Goal: Task Accomplishment & Management: Use online tool/utility

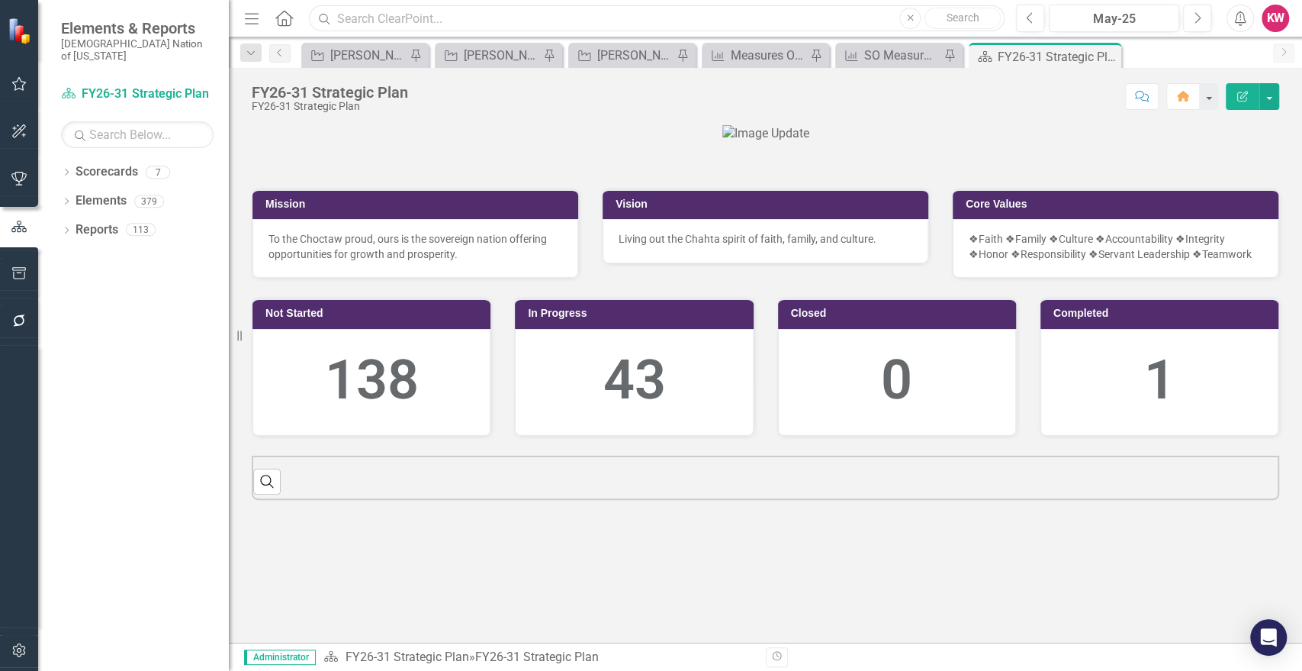
click at [370, 18] on input "text" at bounding box center [657, 18] width 696 height 27
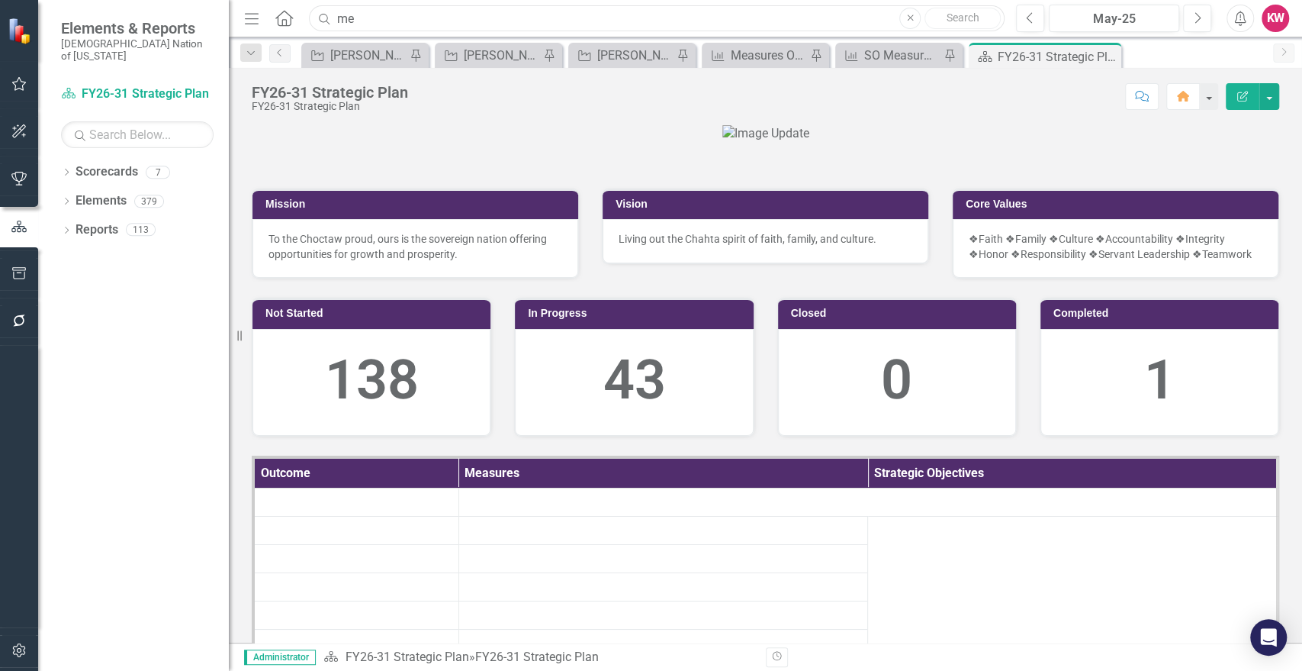
type input "m"
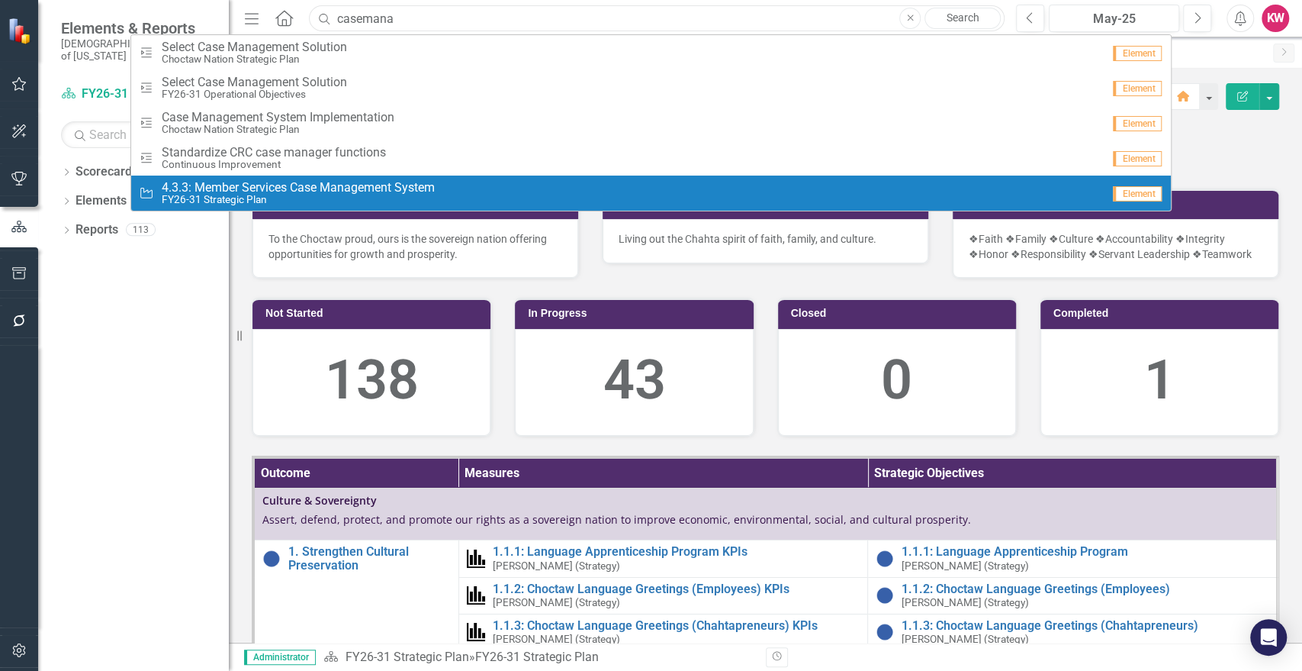
type input "casemana"
click at [293, 191] on span "4.3.3: Member Services Case Management System" at bounding box center [298, 188] width 273 height 14
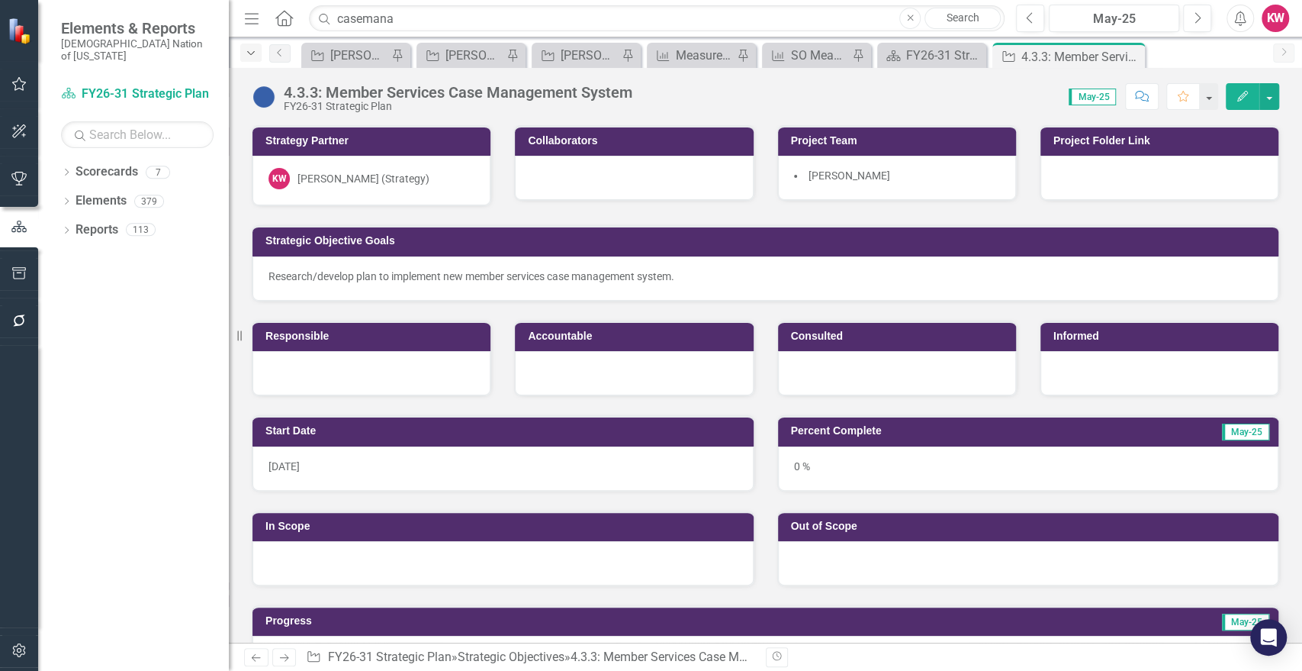
click at [252, 53] on icon "Dropdown" at bounding box center [251, 53] width 14 height 11
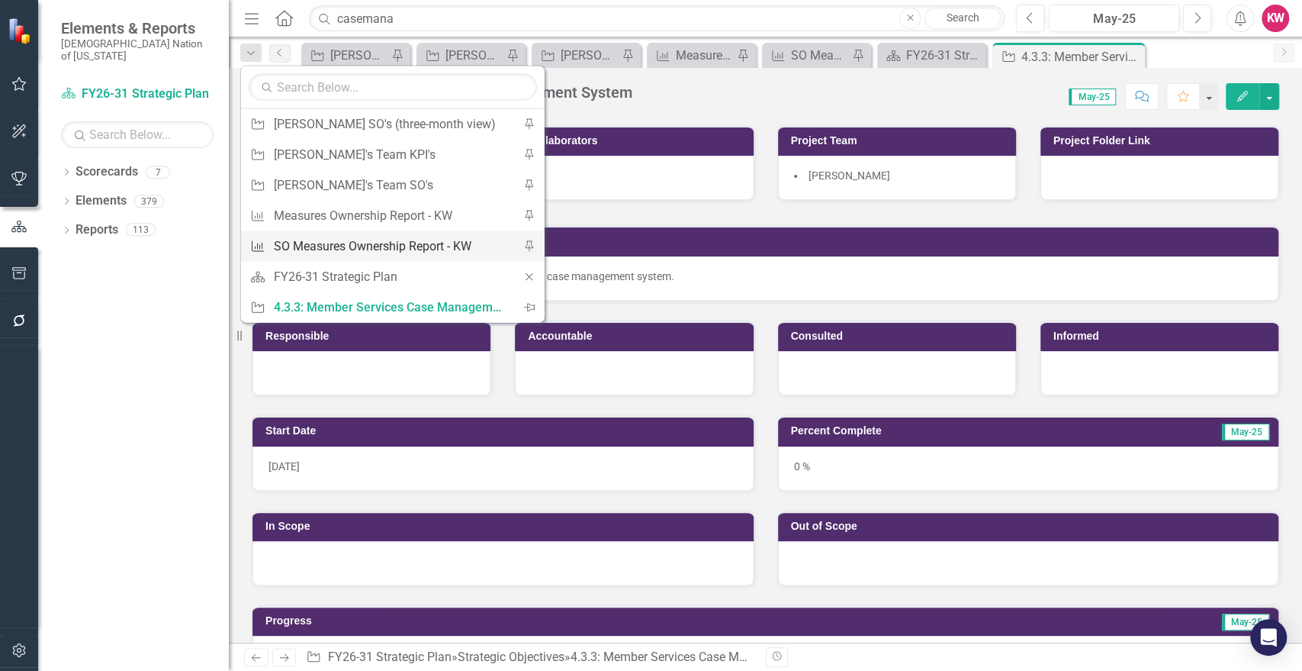
click at [361, 244] on div "SO Measures Ownership Report - KW" at bounding box center [390, 245] width 233 height 19
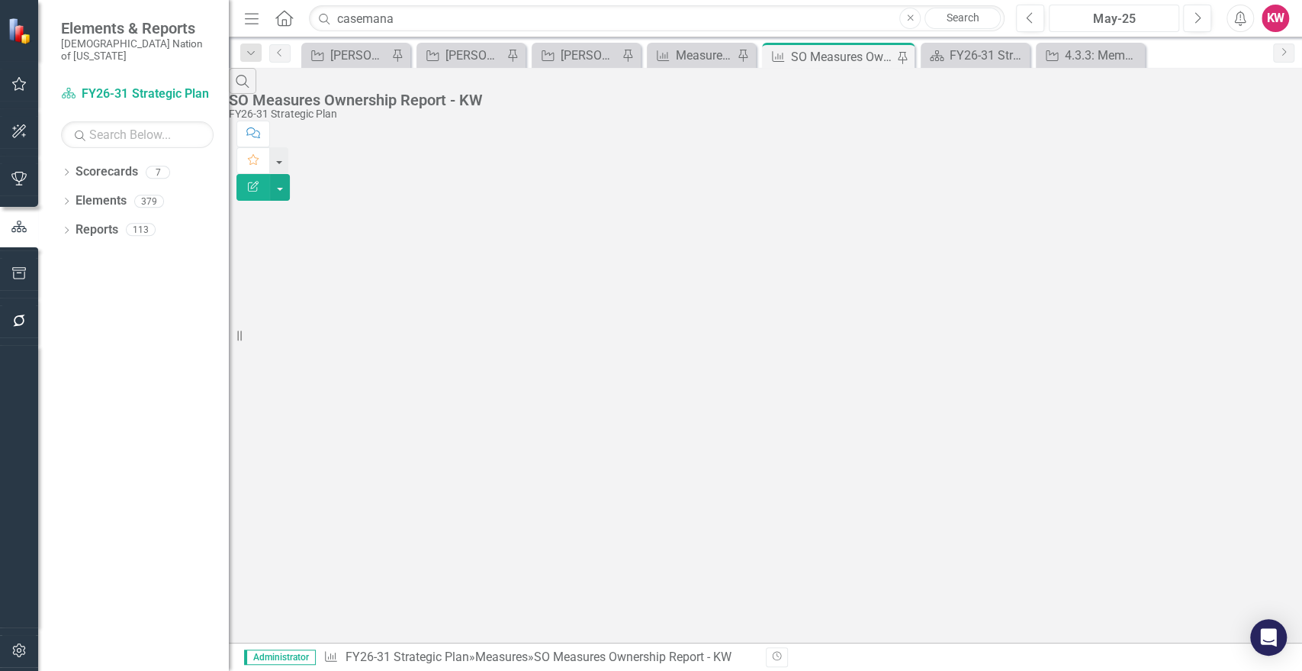
click at [1125, 7] on button "May-25" at bounding box center [1114, 18] width 130 height 27
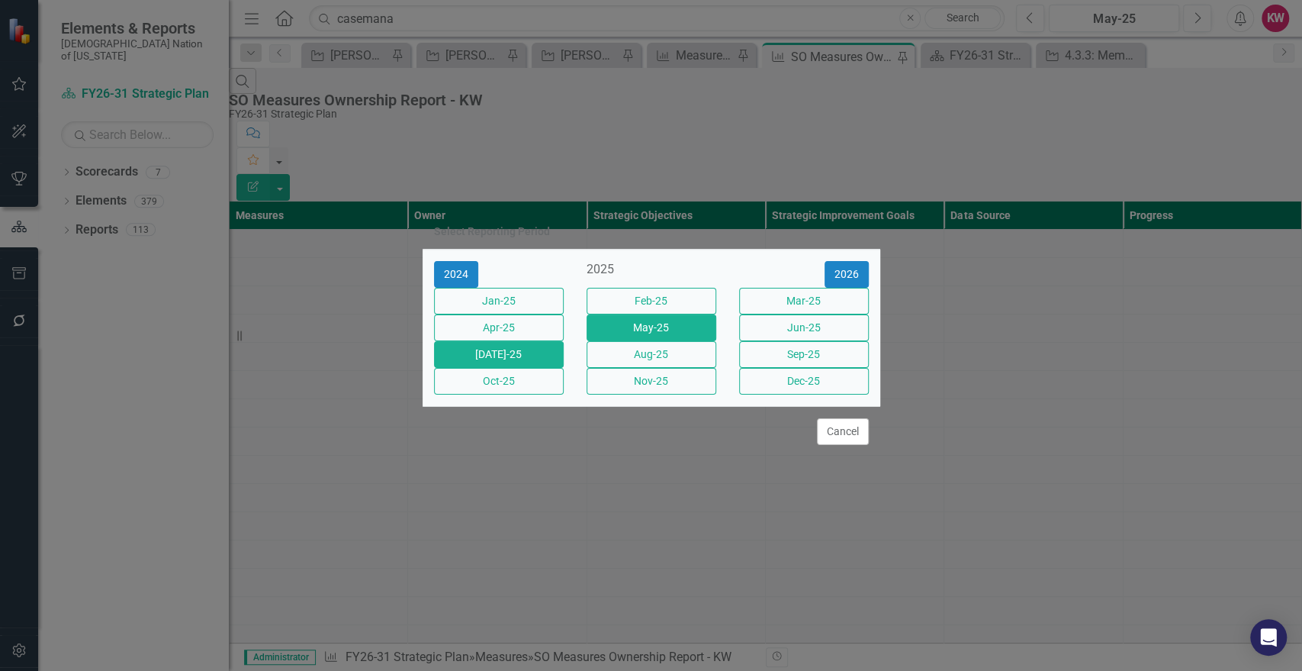
click at [526, 358] on button "[DATE]-25" at bounding box center [499, 354] width 130 height 27
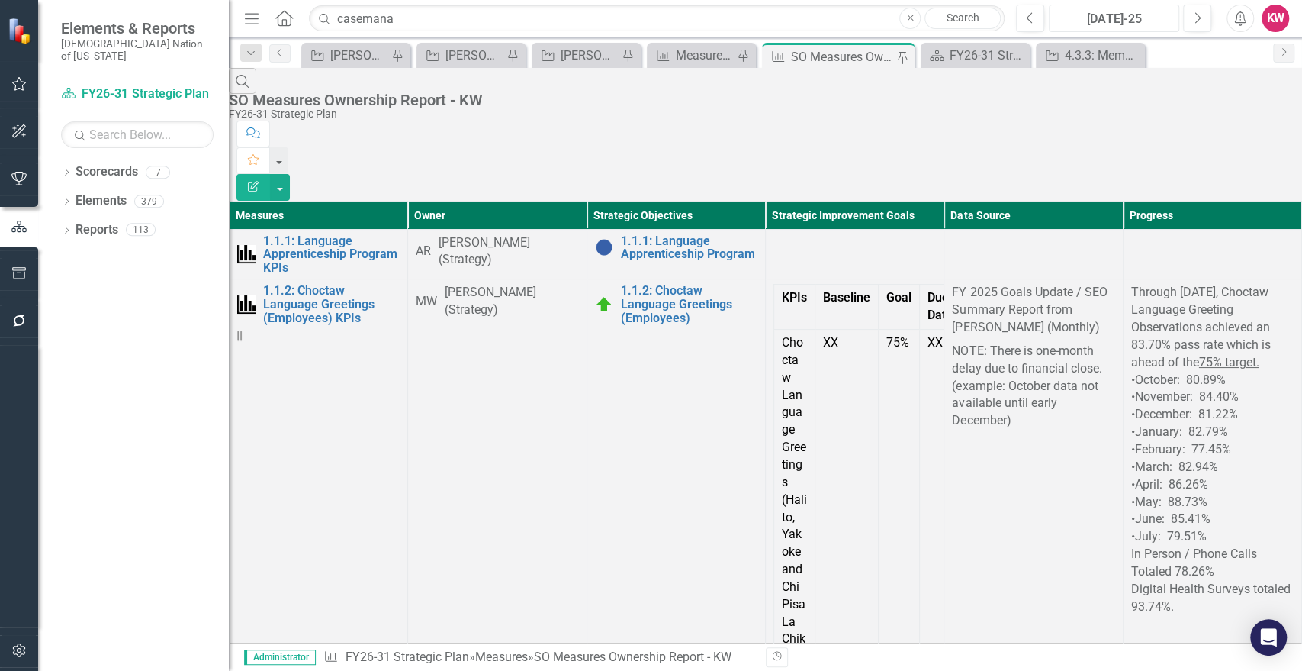
scroll to position [1355, 0]
click at [247, 53] on icon "Dropdown" at bounding box center [251, 53] width 14 height 11
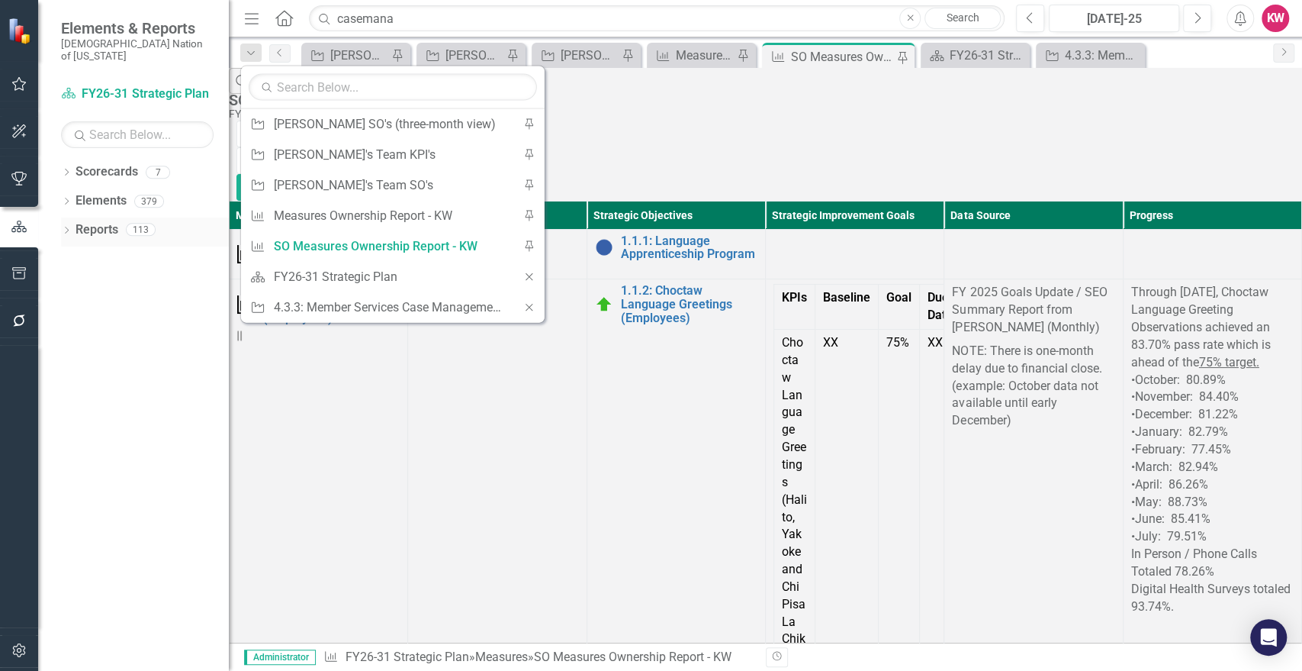
click at [92, 221] on link "Reports" at bounding box center [97, 230] width 43 height 18
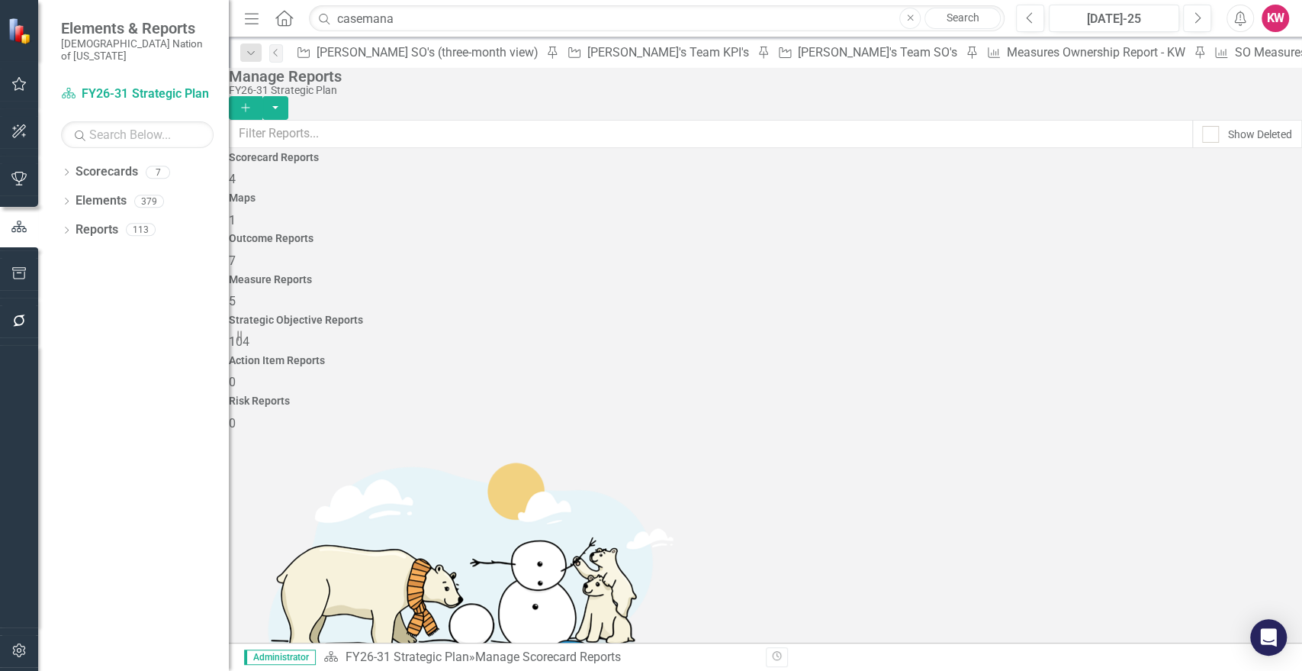
drag, startPoint x: 931, startPoint y: 224, endPoint x: 845, endPoint y: 145, distance: 116.6
click at [249, 334] on span "104" at bounding box center [239, 341] width 21 height 14
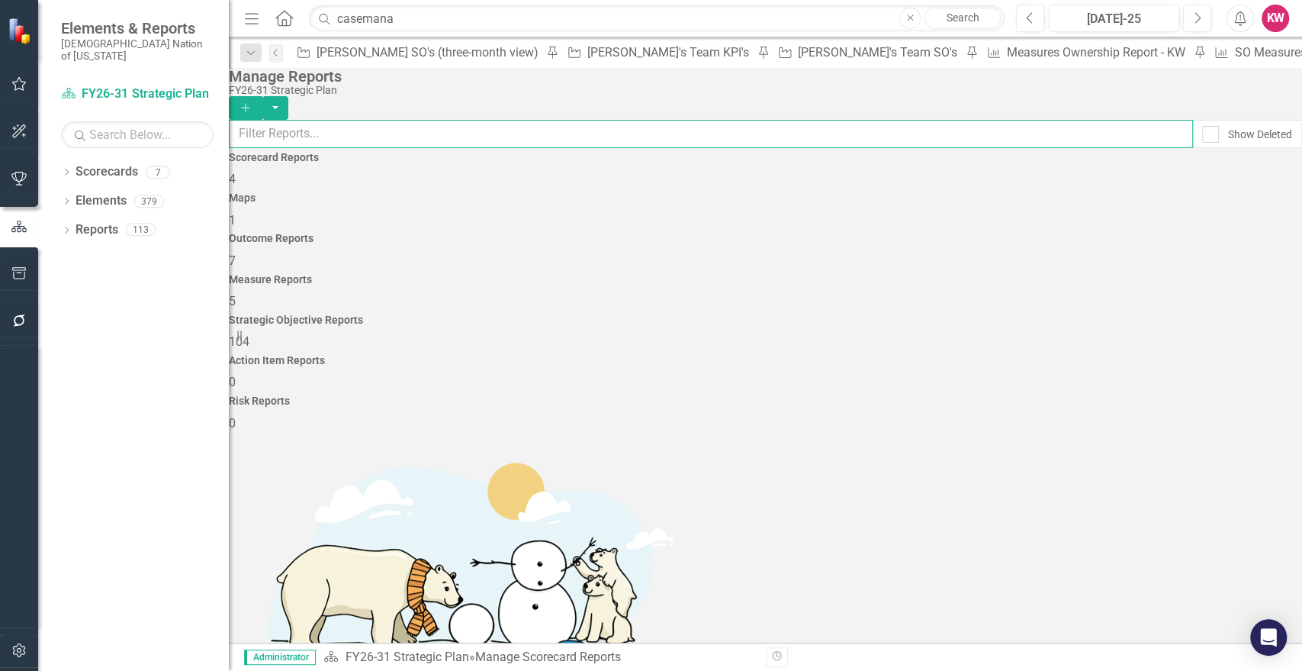
click at [845, 145] on input "text" at bounding box center [711, 134] width 964 height 28
type input "[PERSON_NAME]"
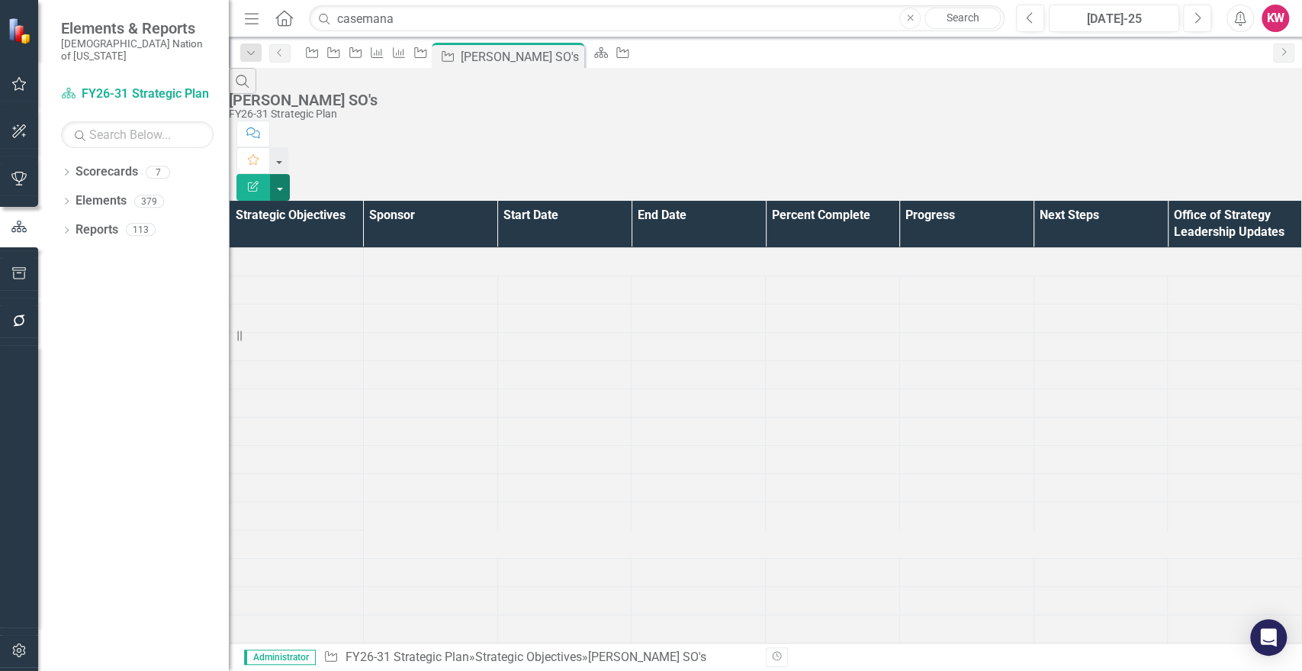
click at [290, 174] on button "button" at bounding box center [280, 187] width 20 height 27
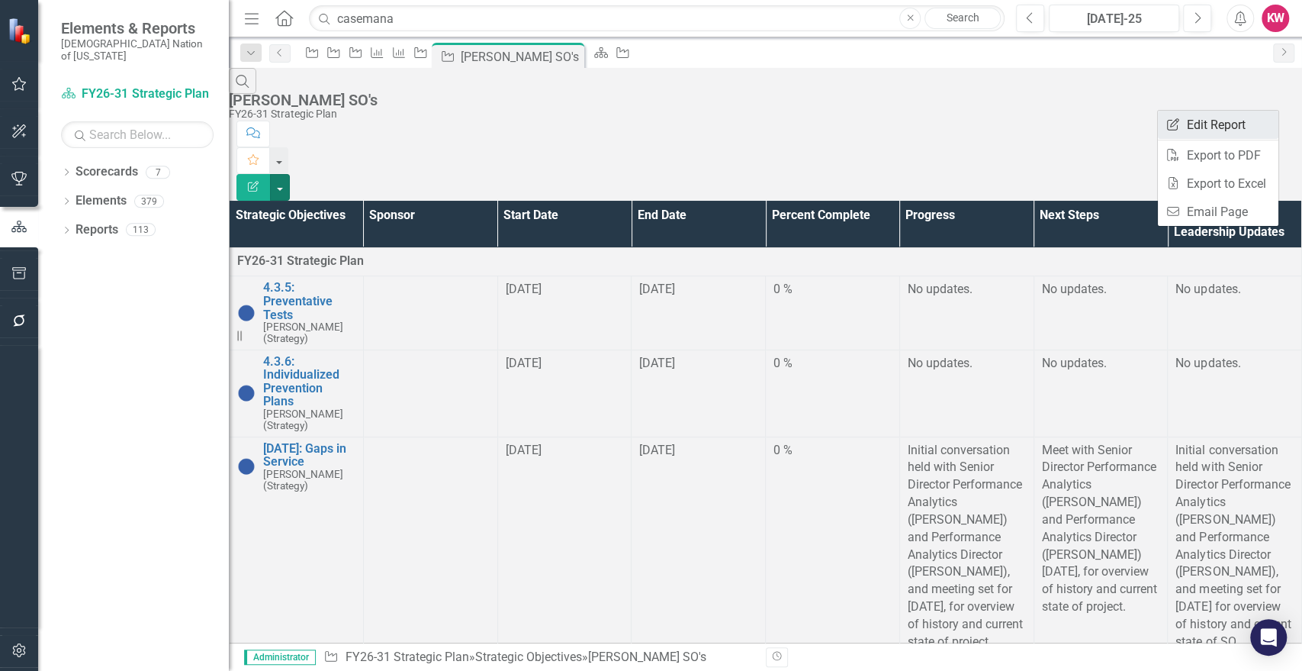
click at [1238, 129] on link "Edit Report Edit Report" at bounding box center [1218, 125] width 121 height 28
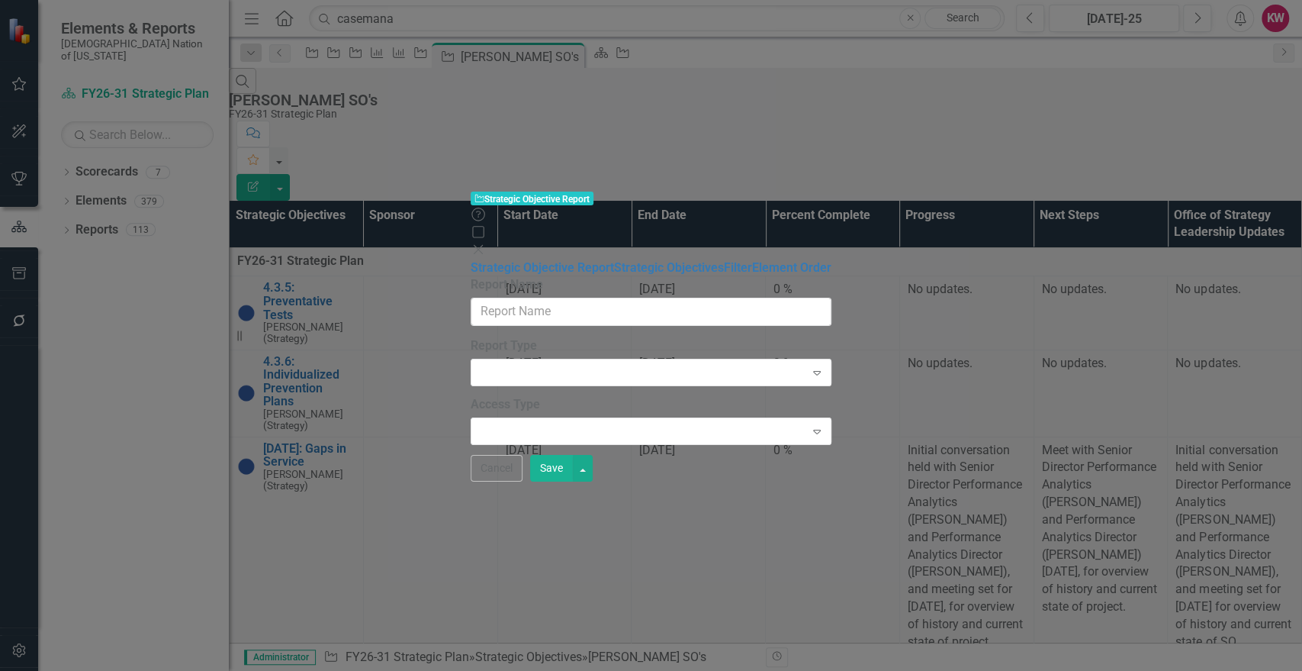
type input "[PERSON_NAME] SO's"
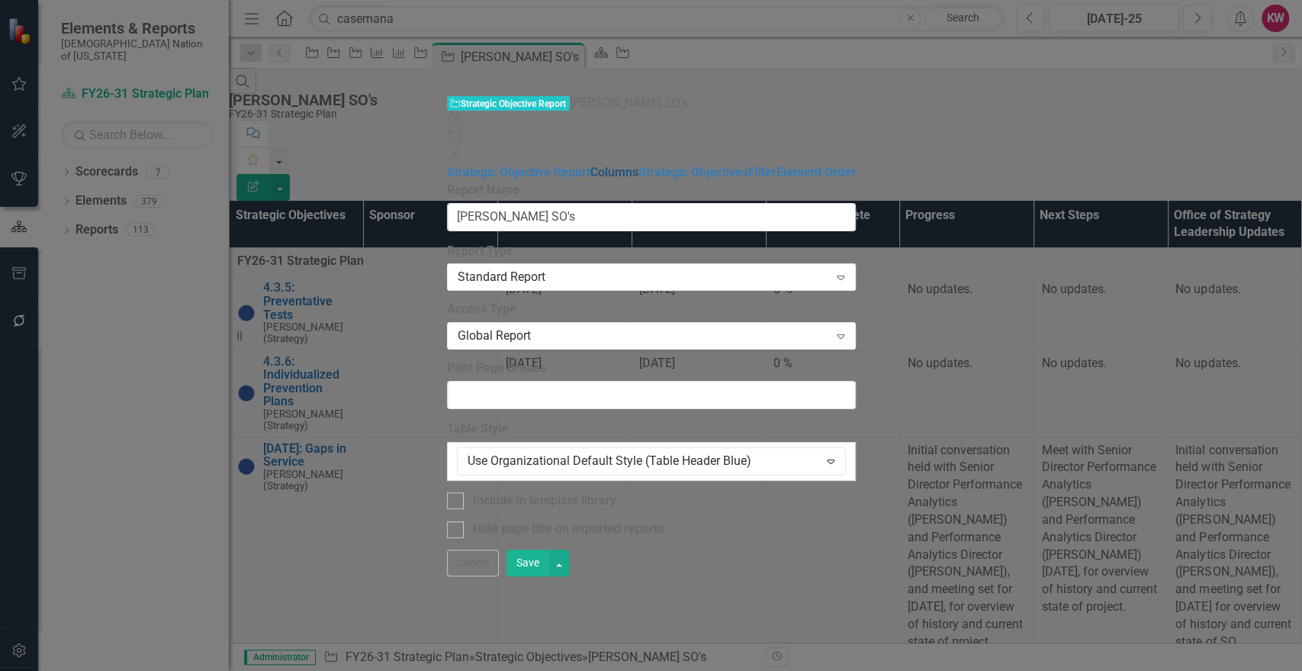
click at [590, 165] on link "Columns" at bounding box center [614, 172] width 48 height 14
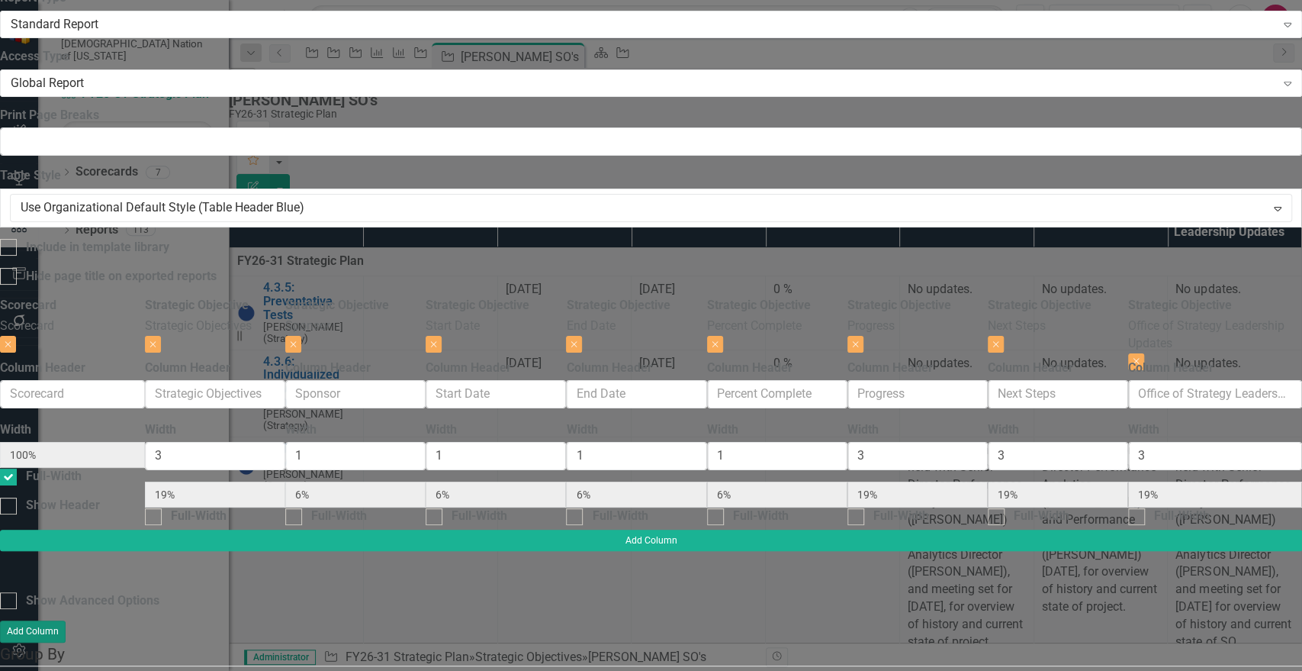
click at [66, 620] on button "Add Column" at bounding box center [33, 630] width 66 height 21
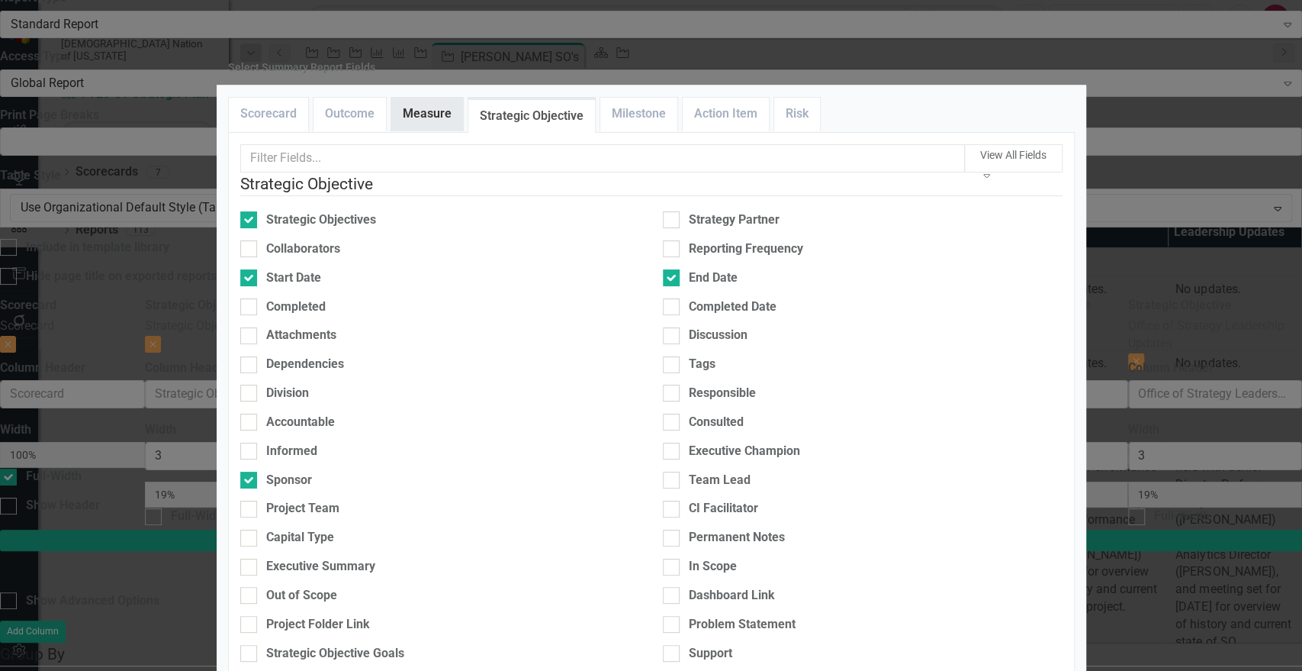
click at [420, 130] on link "Measure" at bounding box center [427, 114] width 72 height 33
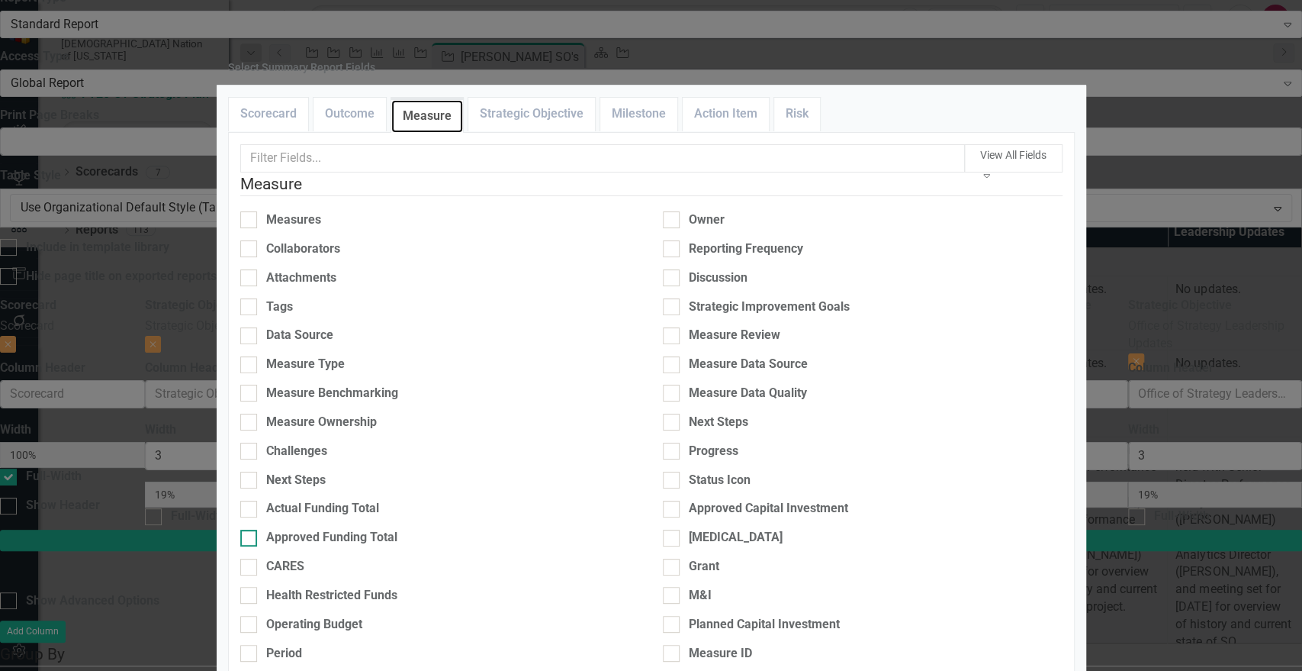
scroll to position [85, 0]
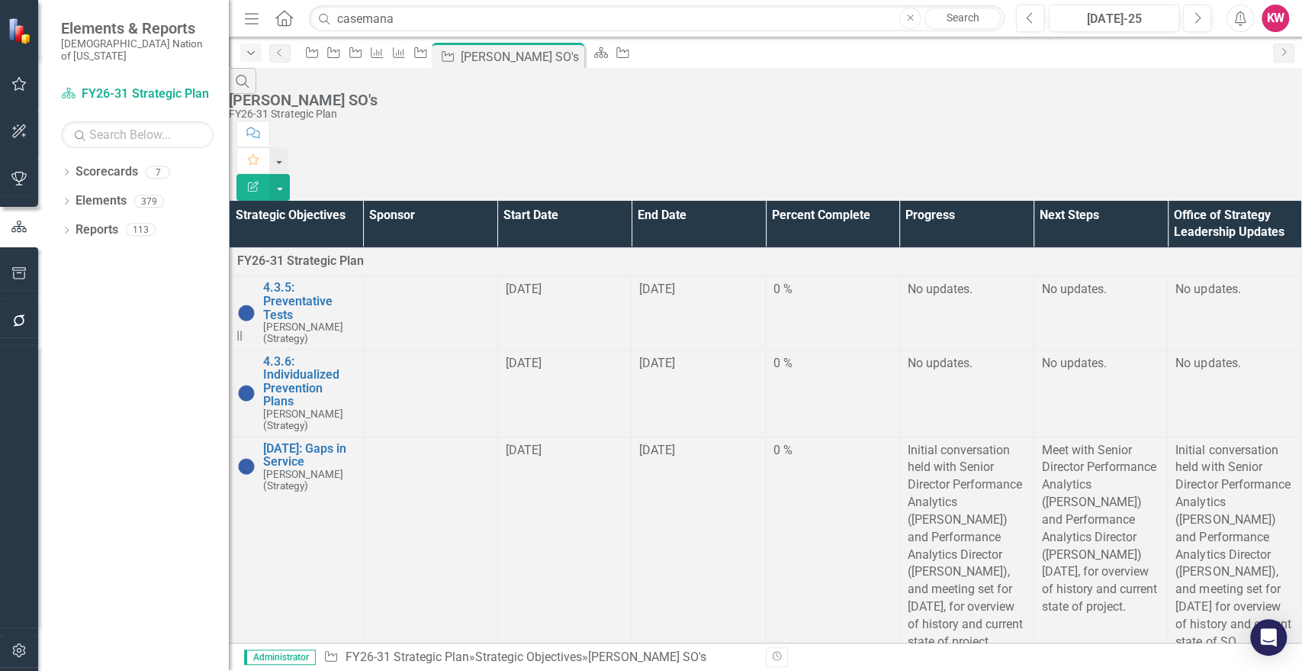
click at [252, 53] on icon "Dropdown" at bounding box center [251, 53] width 14 height 11
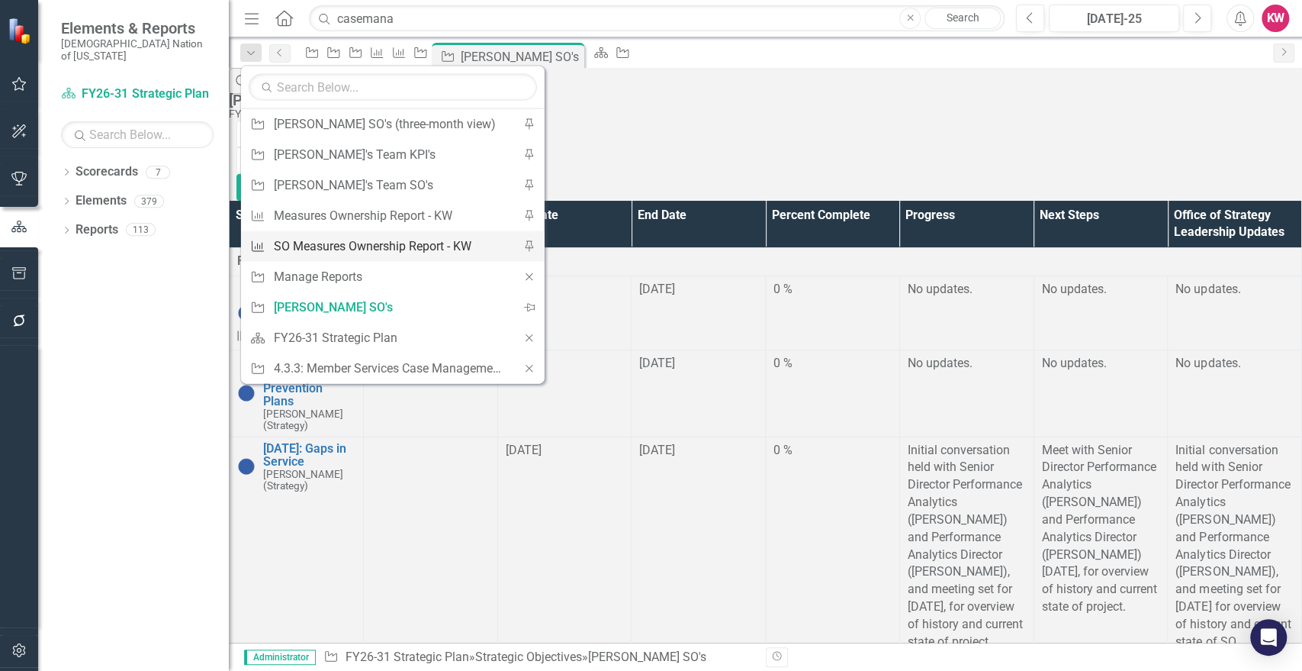
click at [384, 249] on div "SO Measures Ownership Report - KW" at bounding box center [390, 245] width 233 height 19
